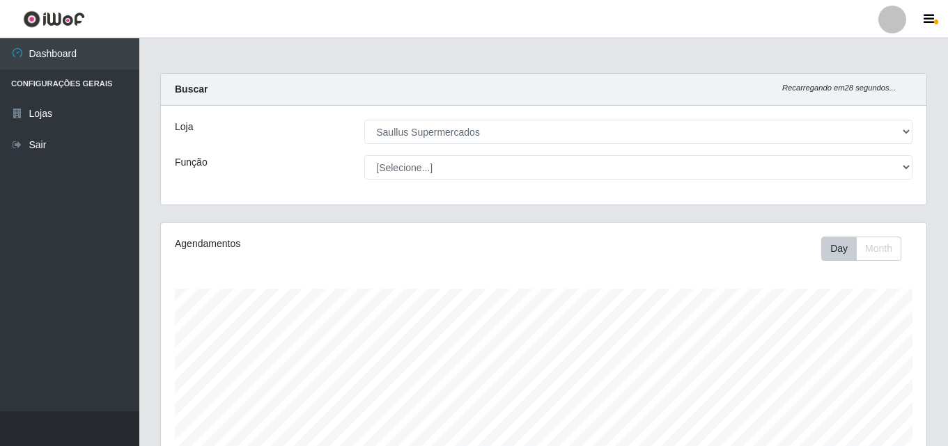
select select "423"
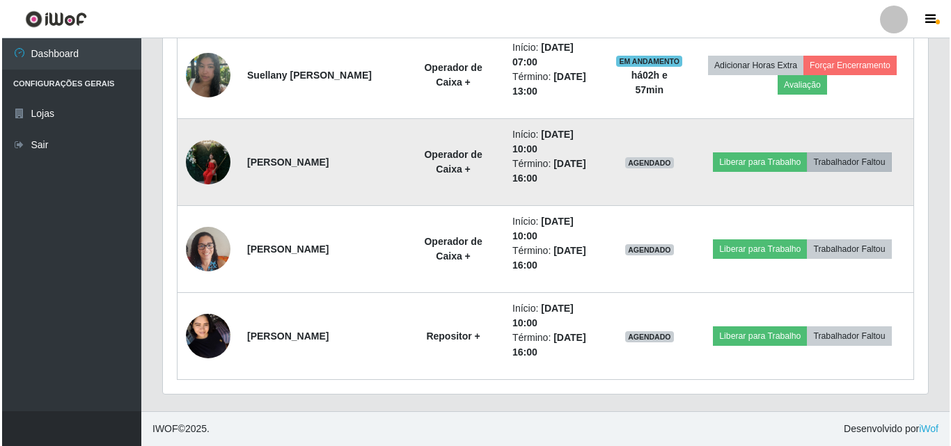
scroll to position [289, 765]
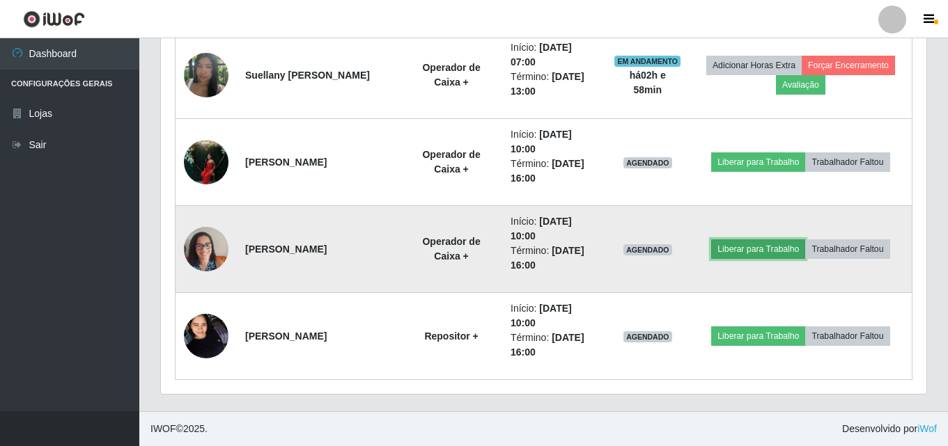
click at [751, 255] on button "Liberar para Trabalho" at bounding box center [758, 250] width 94 height 20
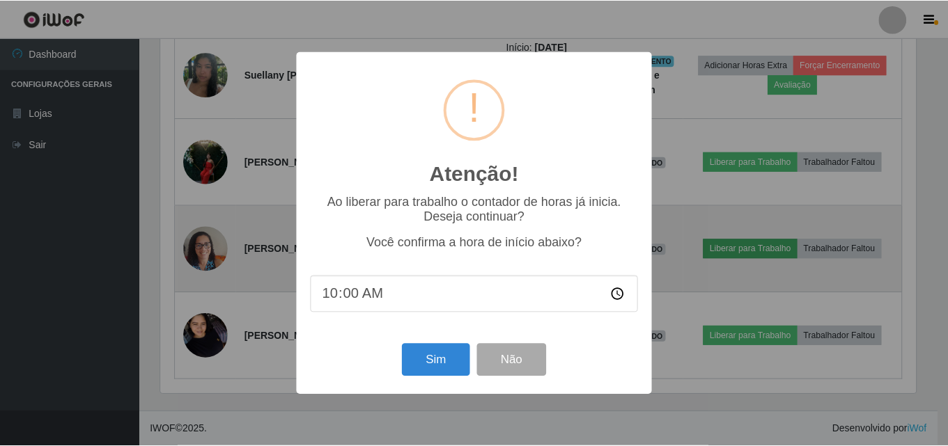
scroll to position [289, 758]
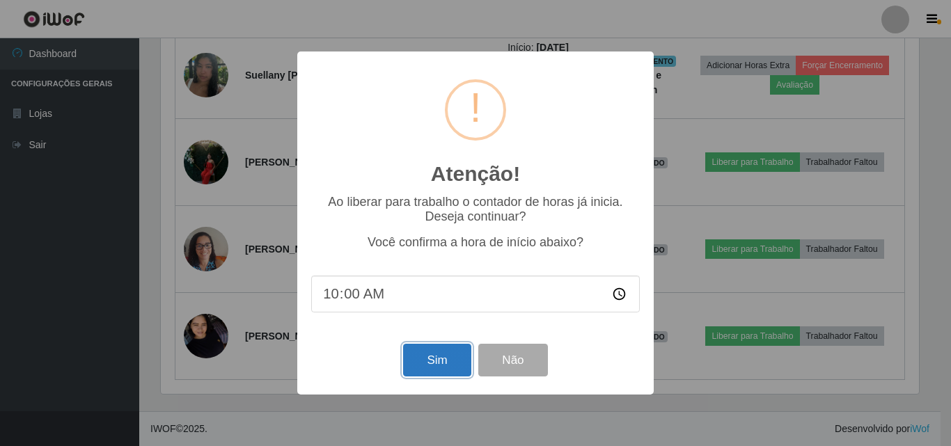
click at [462, 366] on button "Sim" at bounding box center [437, 360] width 68 height 33
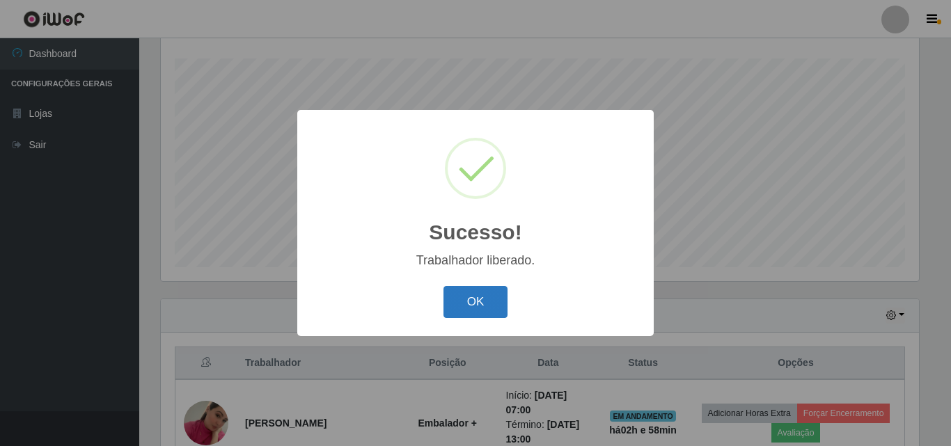
click at [485, 306] on button "OK" at bounding box center [476, 302] width 65 height 33
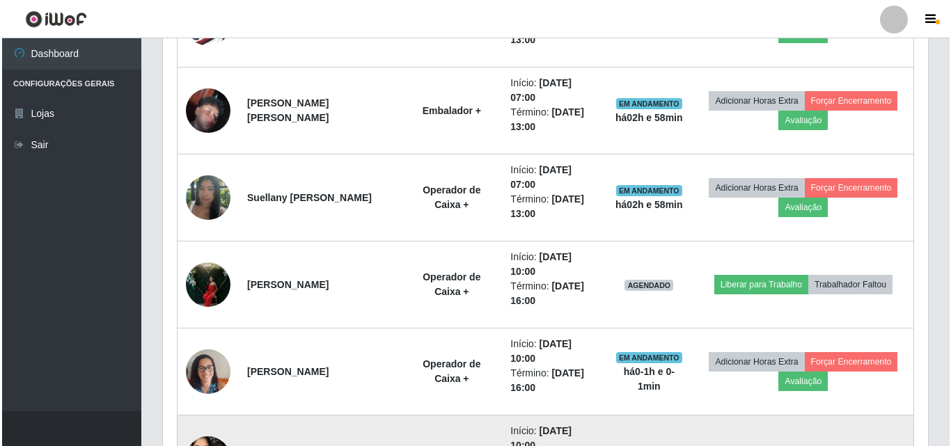
scroll to position [788, 0]
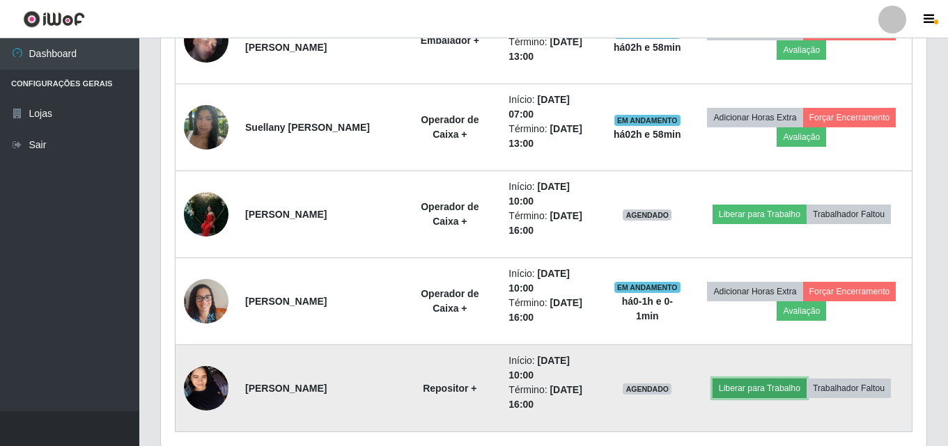
click at [747, 387] on button "Liberar para Trabalho" at bounding box center [759, 389] width 94 height 20
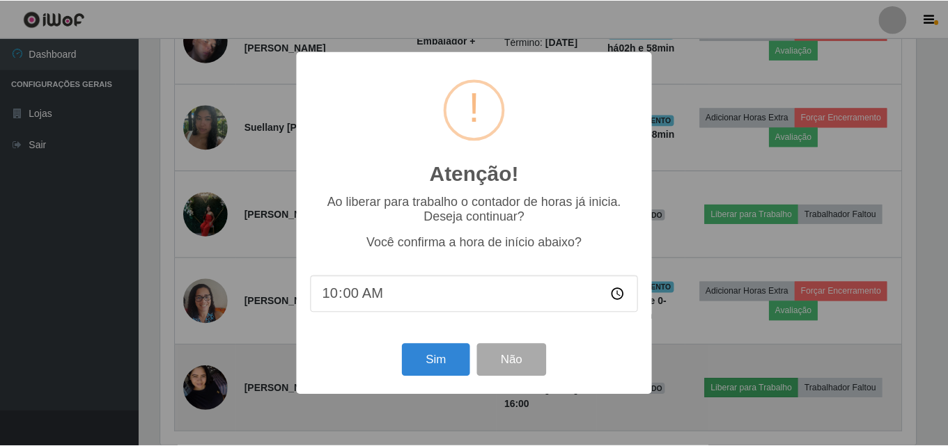
scroll to position [289, 758]
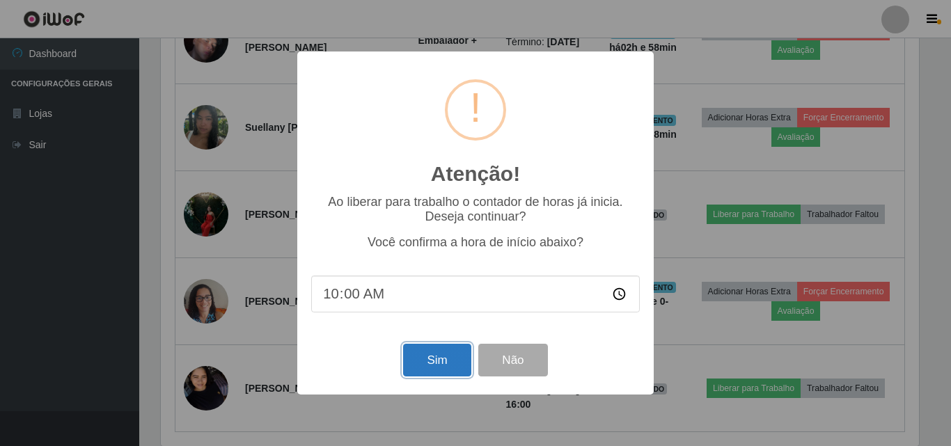
click at [460, 364] on button "Sim" at bounding box center [437, 360] width 68 height 33
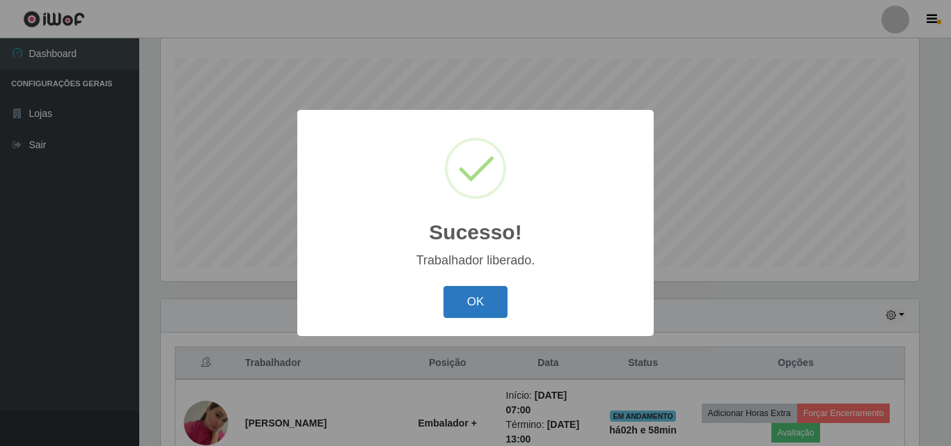
click at [463, 299] on button "OK" at bounding box center [476, 302] width 65 height 33
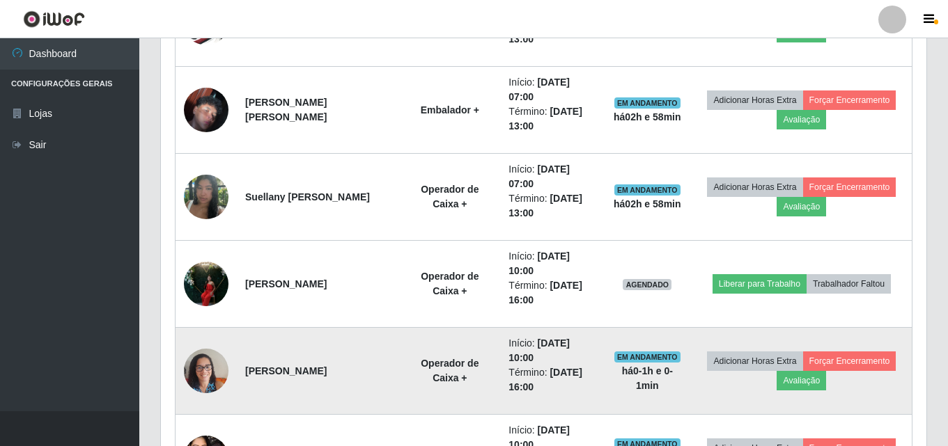
scroll to position [840, 0]
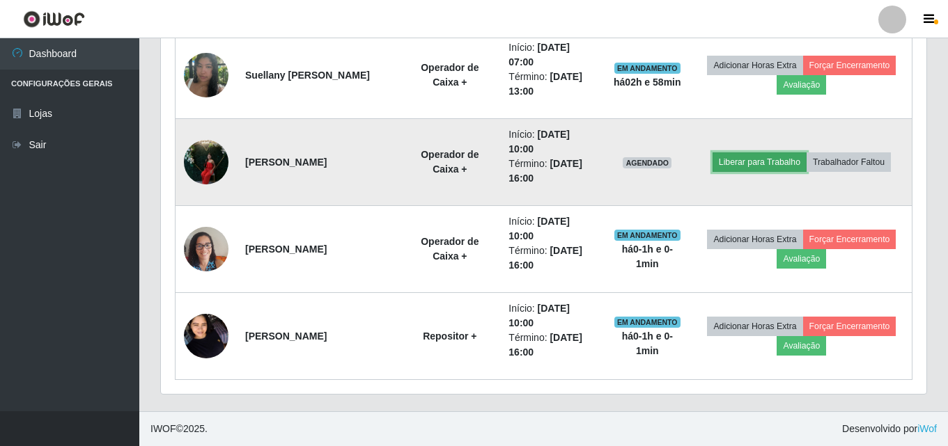
click at [793, 166] on button "Liberar para Trabalho" at bounding box center [759, 163] width 94 height 20
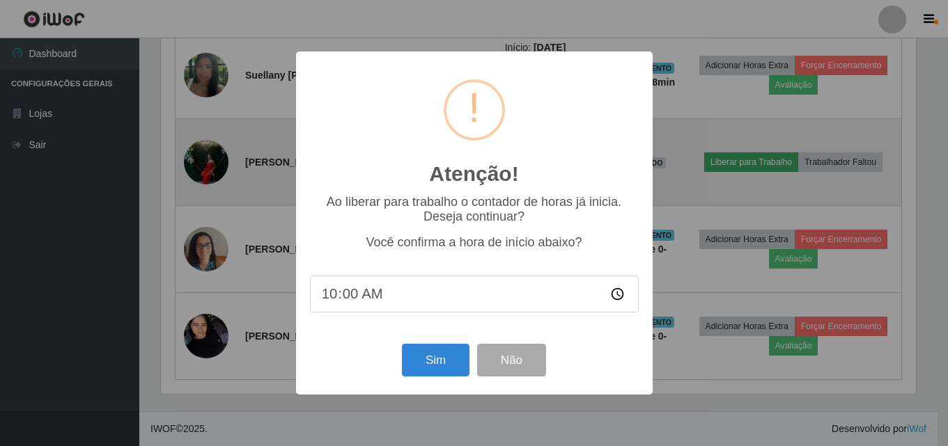
scroll to position [289, 758]
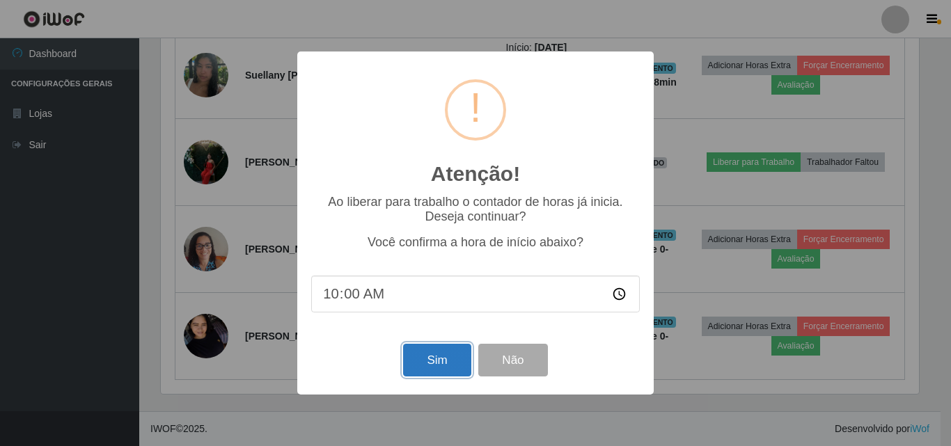
click at [456, 364] on button "Sim" at bounding box center [437, 360] width 68 height 33
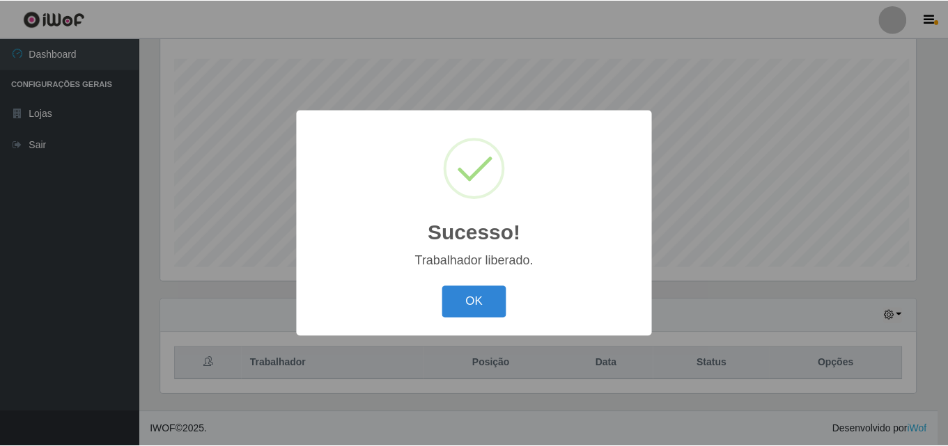
scroll to position [0, 0]
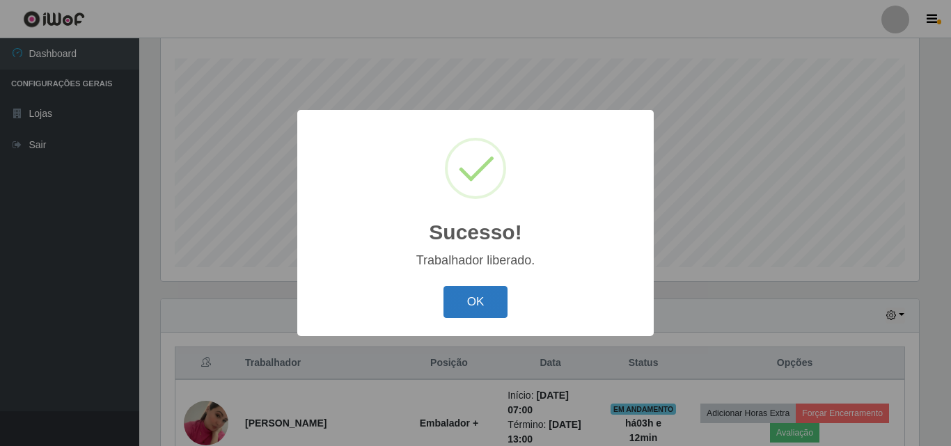
click at [474, 300] on button "OK" at bounding box center [476, 302] width 65 height 33
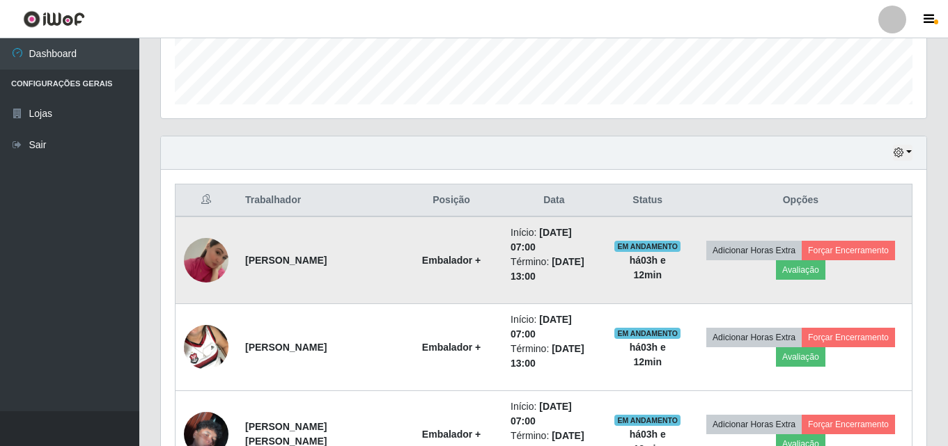
scroll to position [352, 0]
